Goal: Navigation & Orientation: Find specific page/section

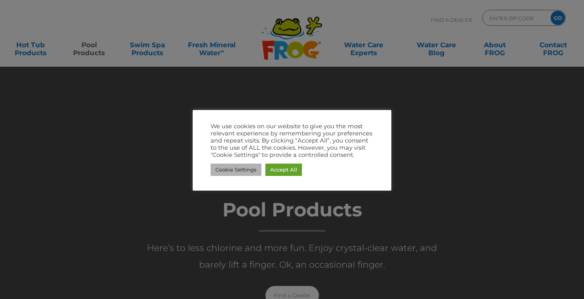
click at [230, 172] on link "Cookie Settings" at bounding box center [235, 170] width 51 height 12
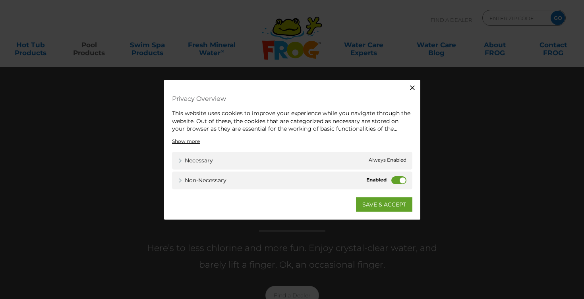
click at [394, 180] on label "Non-necessary" at bounding box center [398, 180] width 15 height 8
click at [0, 0] on input "Non-necessary" at bounding box center [0, 0] width 0 height 0
click at [384, 205] on link "SAVE & ACCEPT" at bounding box center [384, 204] width 56 height 14
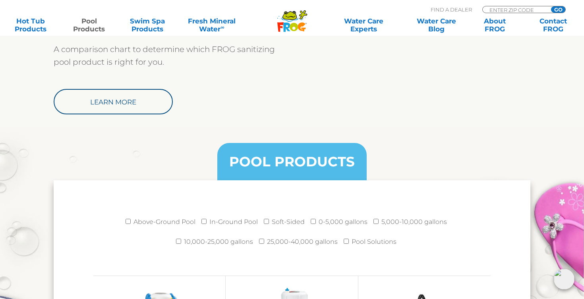
scroll to position [927, 0]
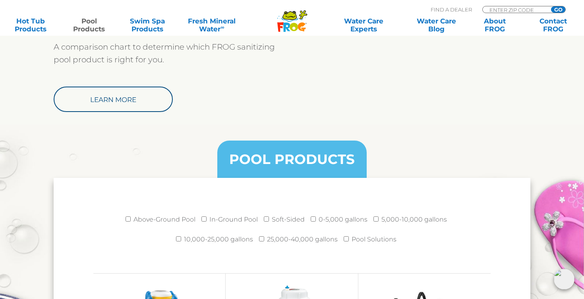
click at [205, 218] on input "In-Ground Pool" at bounding box center [203, 218] width 5 height 5
checkbox input "true"
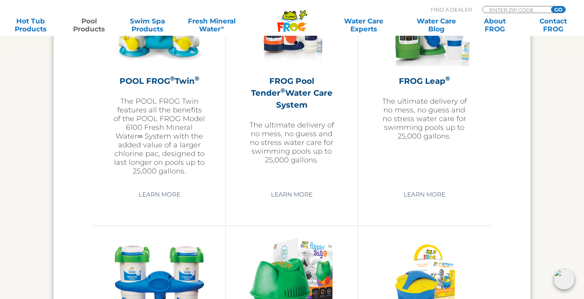
scroll to position [1500, 0]
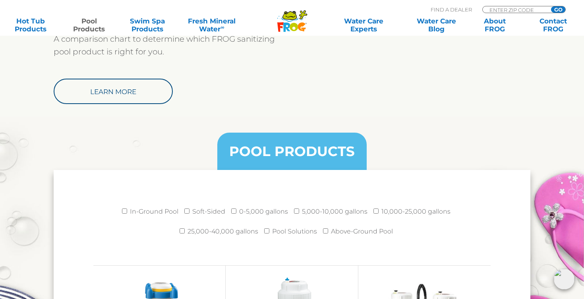
scroll to position [986, 0]
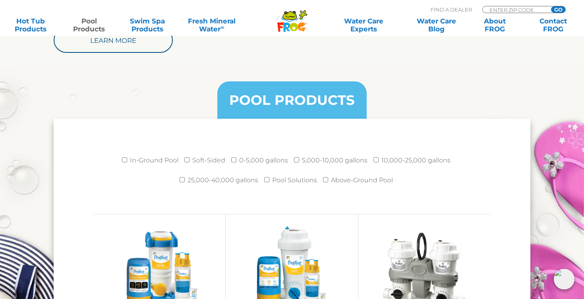
click at [127, 162] on input "In-Ground Pool" at bounding box center [124, 159] width 5 height 5
checkbox input "true"
click at [373, 161] on input "10,000-25,000 gallons" at bounding box center [375, 159] width 5 height 5
checkbox input "true"
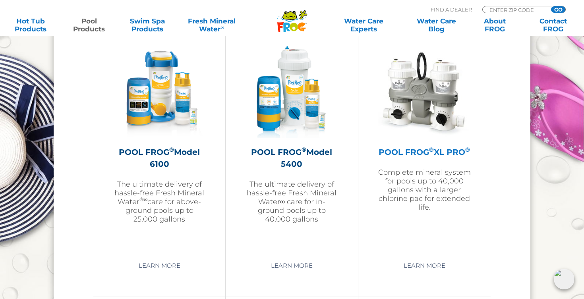
scroll to position [1168, 0]
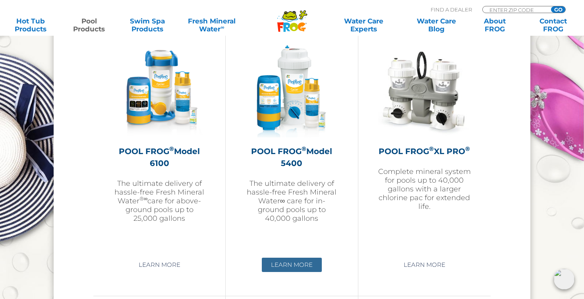
click at [293, 266] on link "Learn More" at bounding box center [292, 265] width 60 height 14
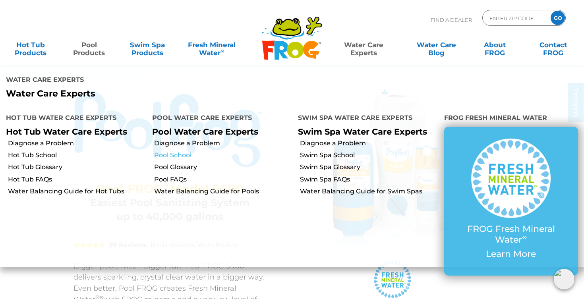
click at [183, 154] on link "Pool School" at bounding box center [223, 155] width 138 height 9
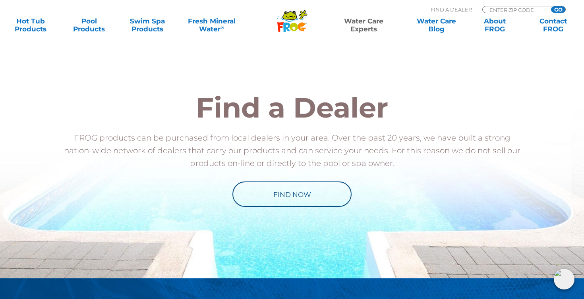
scroll to position [450, 0]
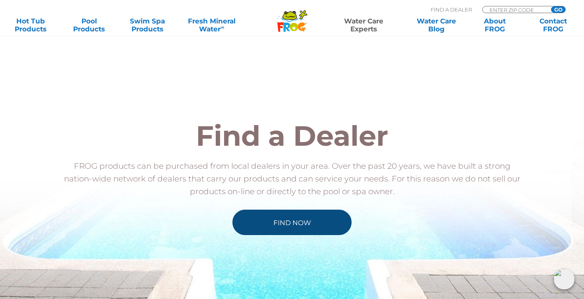
click at [273, 218] on link "Find Now" at bounding box center [291, 222] width 119 height 25
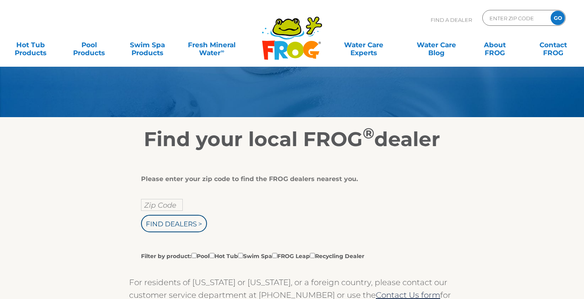
scroll to position [46, 0]
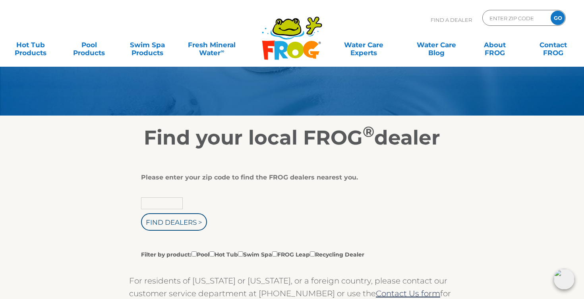
click at [162, 207] on input "text" at bounding box center [162, 203] width 42 height 12
type input "04021"
click at [179, 224] on input "Find Dealers >" at bounding box center [174, 221] width 66 height 17
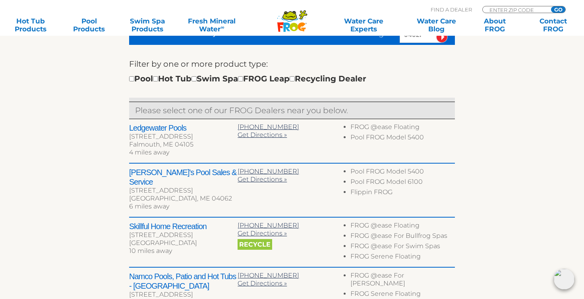
scroll to position [259, 0]
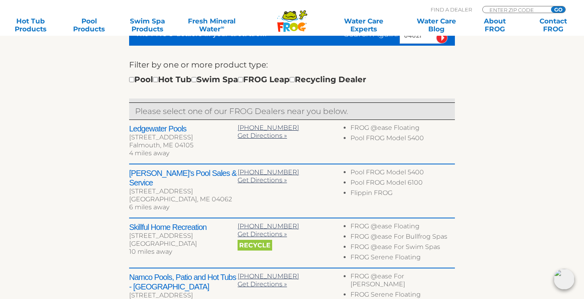
click at [131, 81] on input "checkbox" at bounding box center [131, 79] width 5 height 5
checkbox input "true"
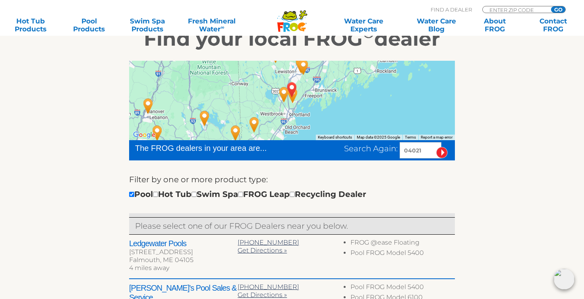
scroll to position [144, 0]
